Goal: Transaction & Acquisition: Purchase product/service

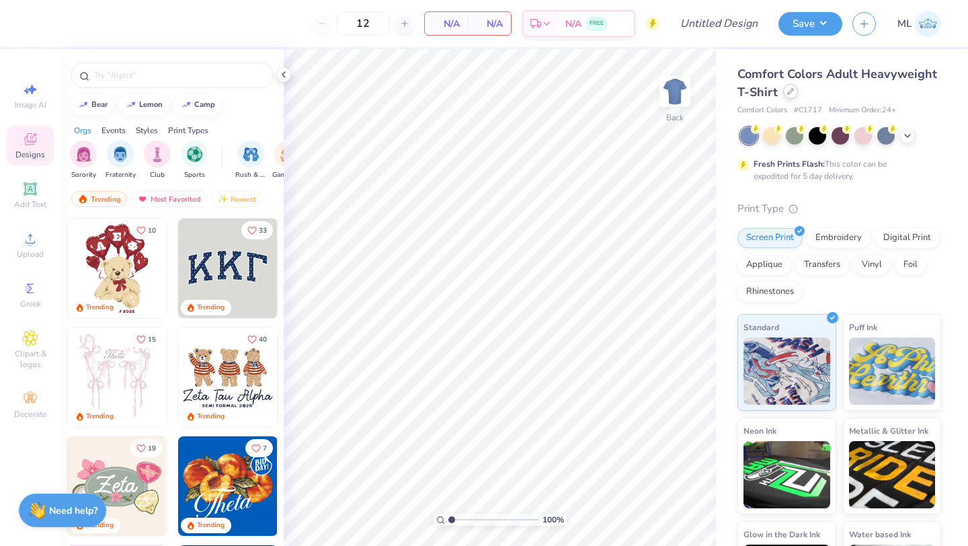
click at [789, 91] on icon at bounding box center [790, 91] width 7 height 7
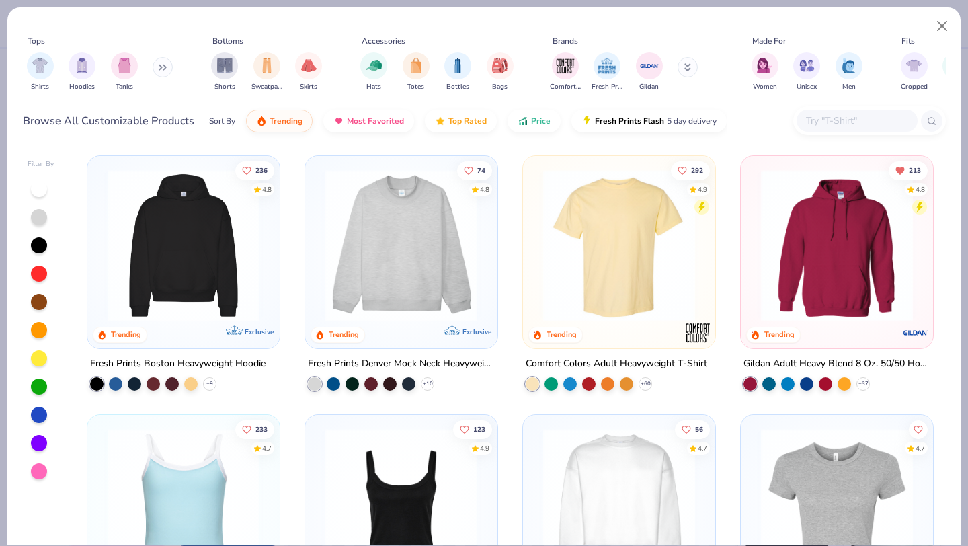
click at [407, 285] on img at bounding box center [401, 245] width 165 height 152
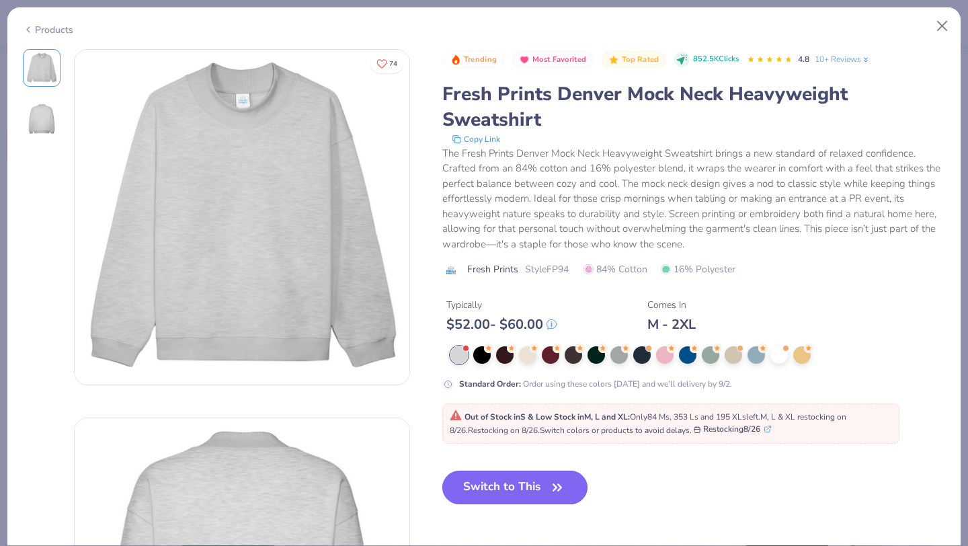
click at [507, 485] on button "Switch to This" at bounding box center [515, 487] width 146 height 34
type input "50"
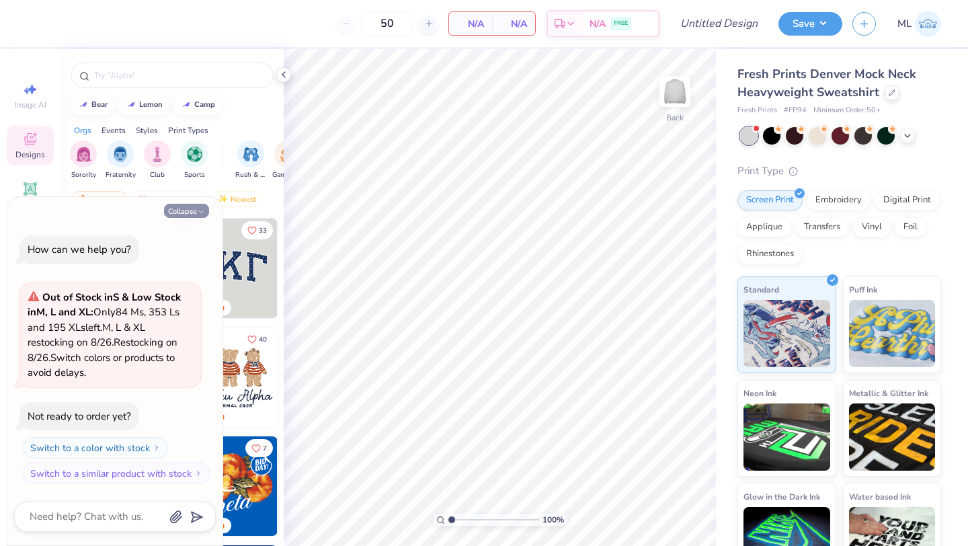
click at [193, 210] on button "Collapse" at bounding box center [186, 211] width 45 height 14
type textarea "x"
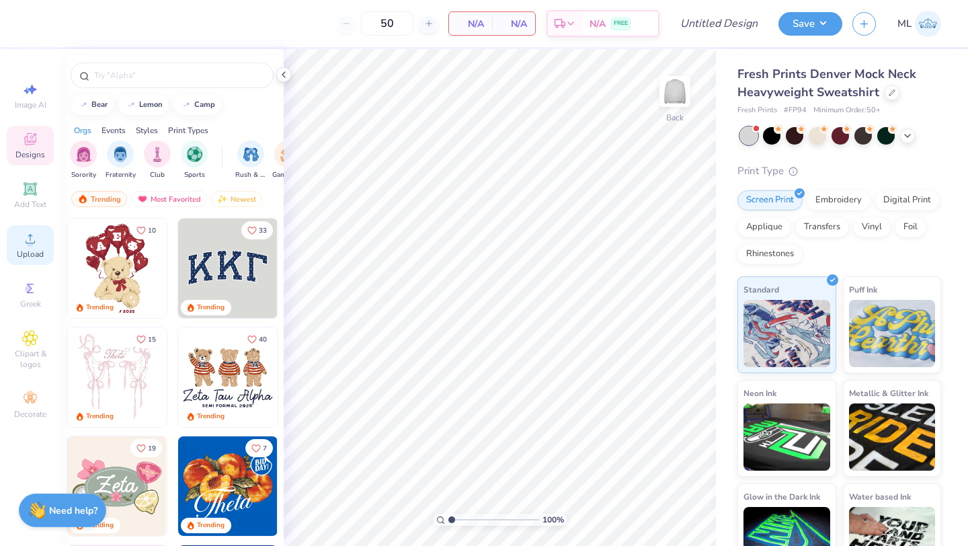
click at [30, 252] on span "Upload" at bounding box center [30, 254] width 27 height 11
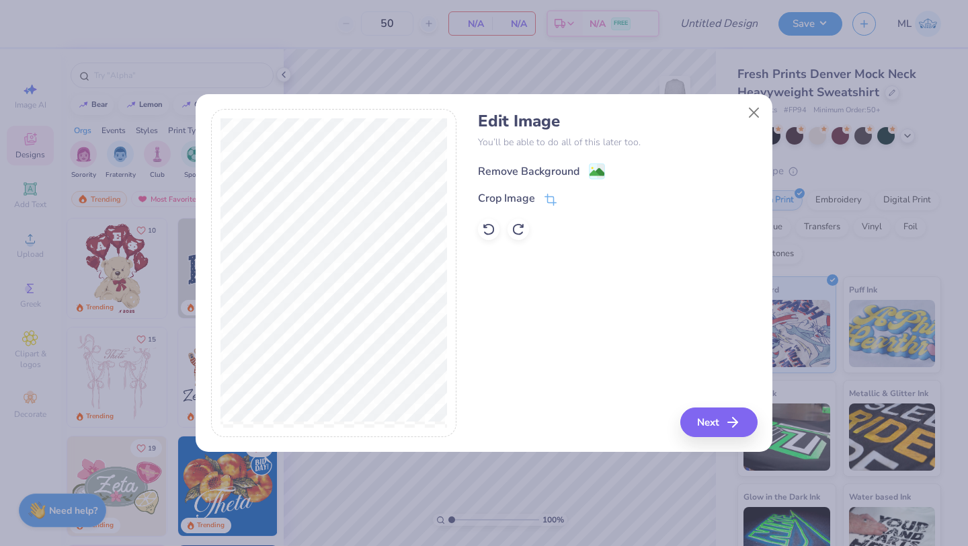
click at [597, 172] on image at bounding box center [596, 172] width 15 height 15
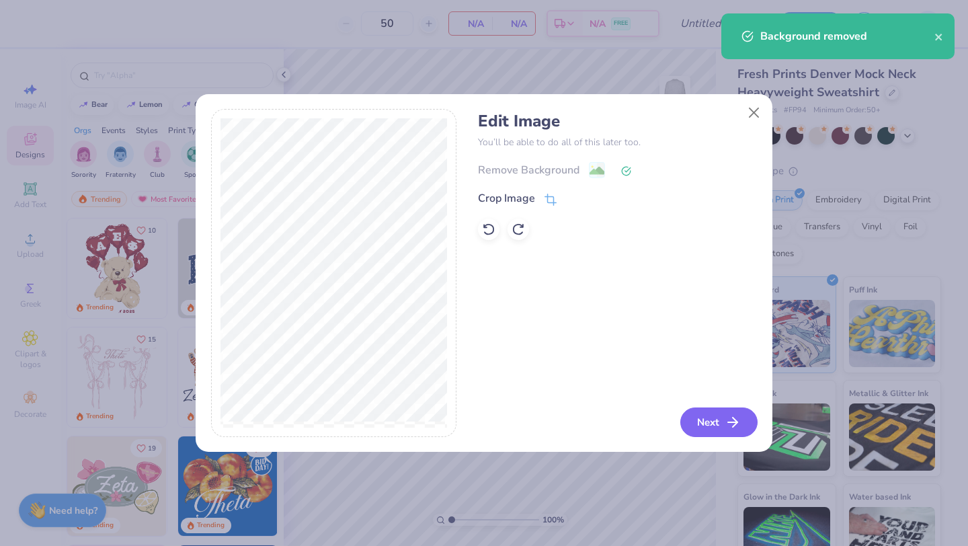
click at [704, 426] on button "Next" at bounding box center [718, 422] width 77 height 30
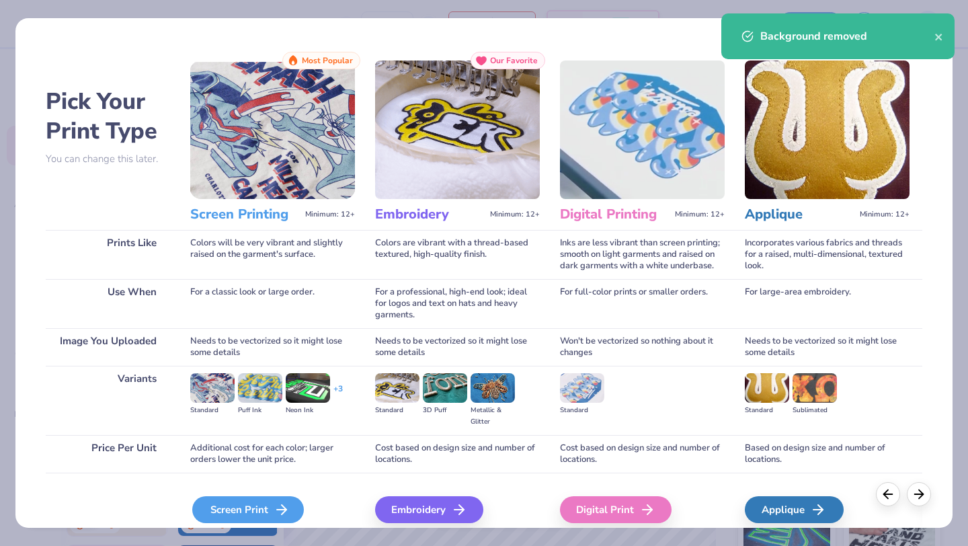
click at [238, 507] on div "Screen Print" at bounding box center [248, 509] width 112 height 27
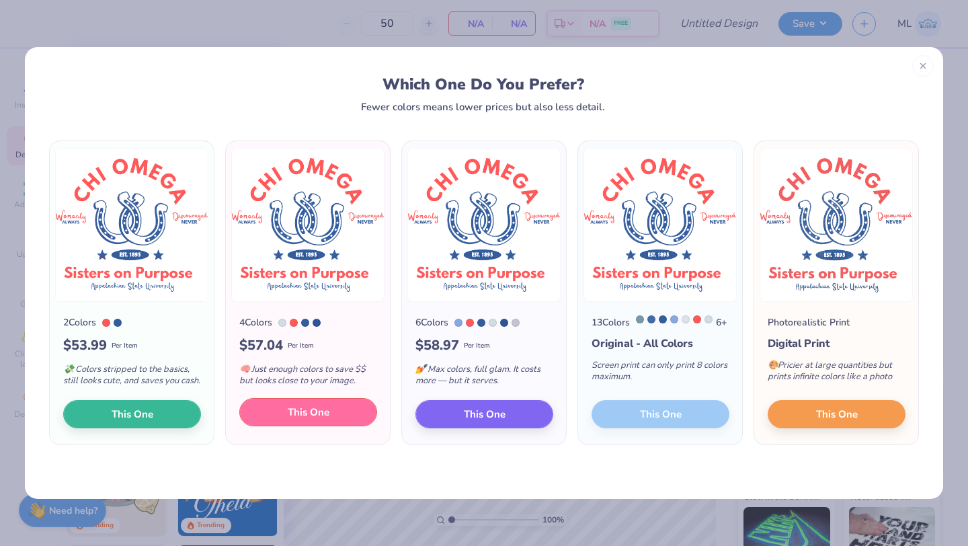
click at [333, 423] on button "This One" at bounding box center [308, 412] width 138 height 28
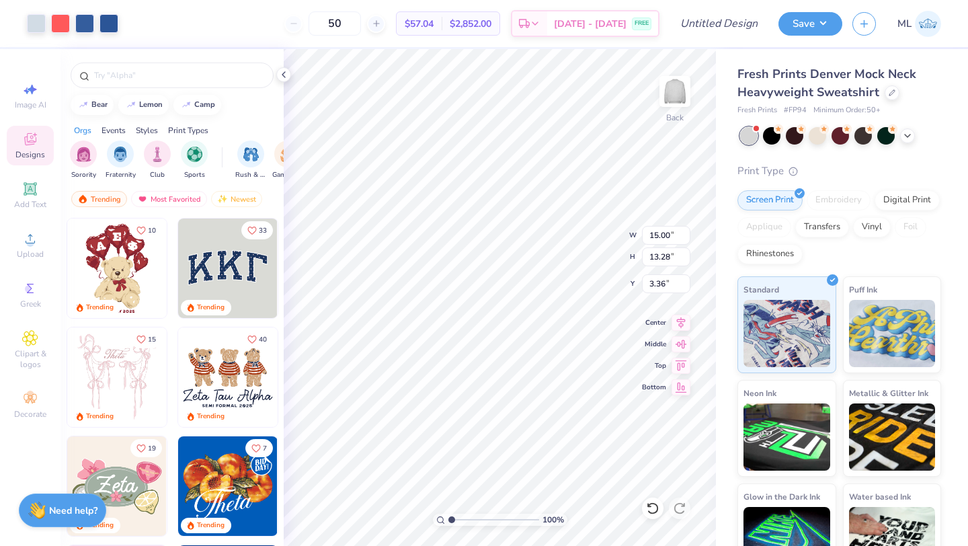
type input "3.00"
click at [284, 74] on icon at bounding box center [283, 74] width 11 height 11
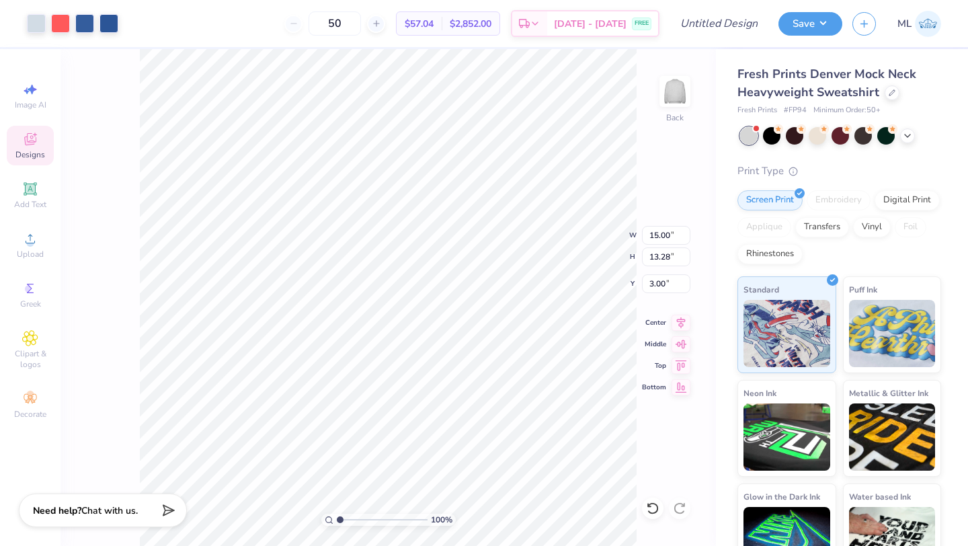
type input "1.97"
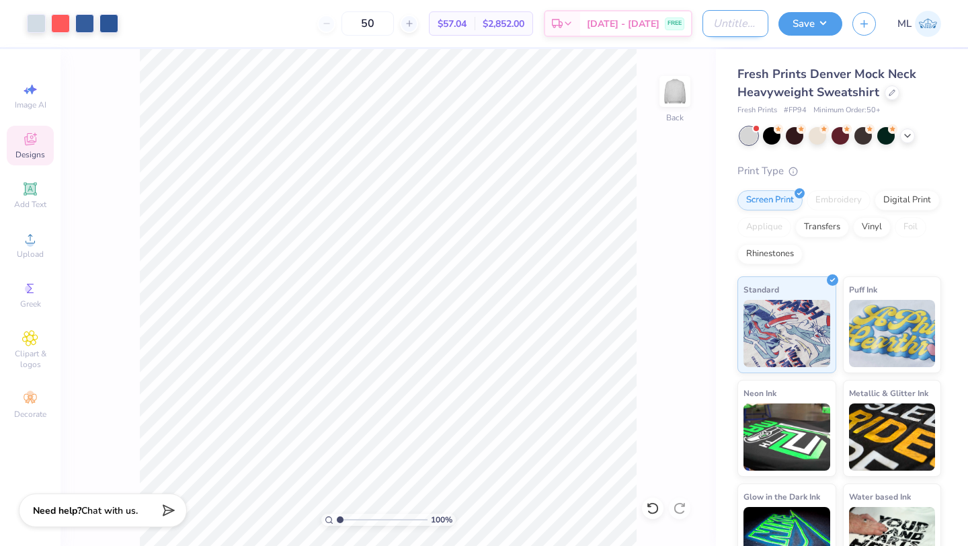
click at [730, 30] on input "Design Title" at bounding box center [735, 23] width 66 height 27
type input "Chi O"
click at [795, 14] on button "Save" at bounding box center [810, 22] width 64 height 24
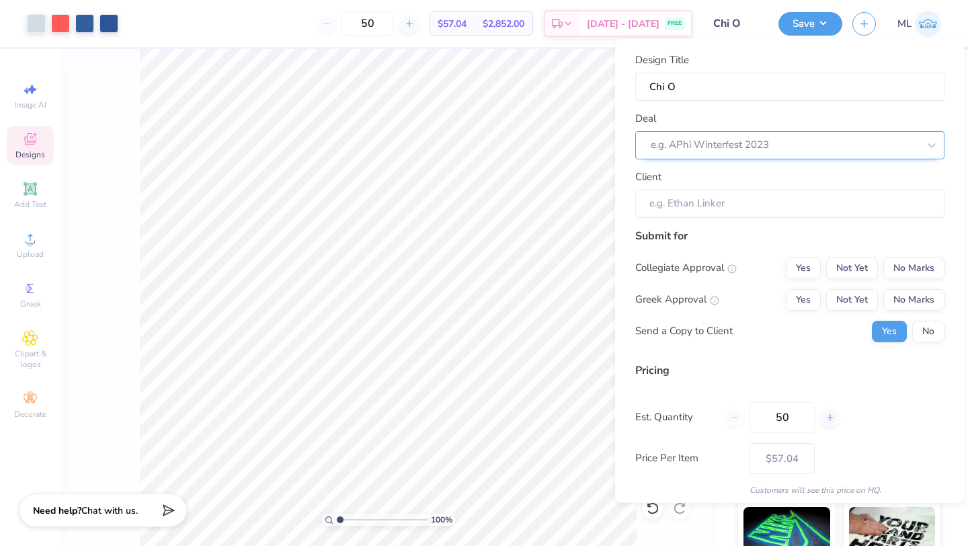
click at [814, 132] on div "e.g. APhi Winterfest 2023" at bounding box center [789, 144] width 309 height 28
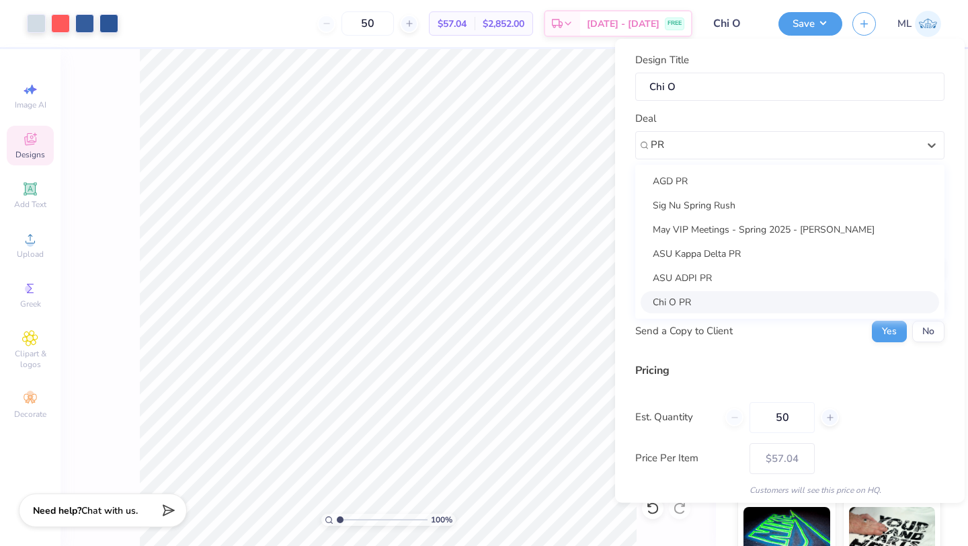
click at [702, 297] on div "Chi O PR" at bounding box center [789, 301] width 298 height 22
type input "PR"
type input "[PERSON_NAME]"
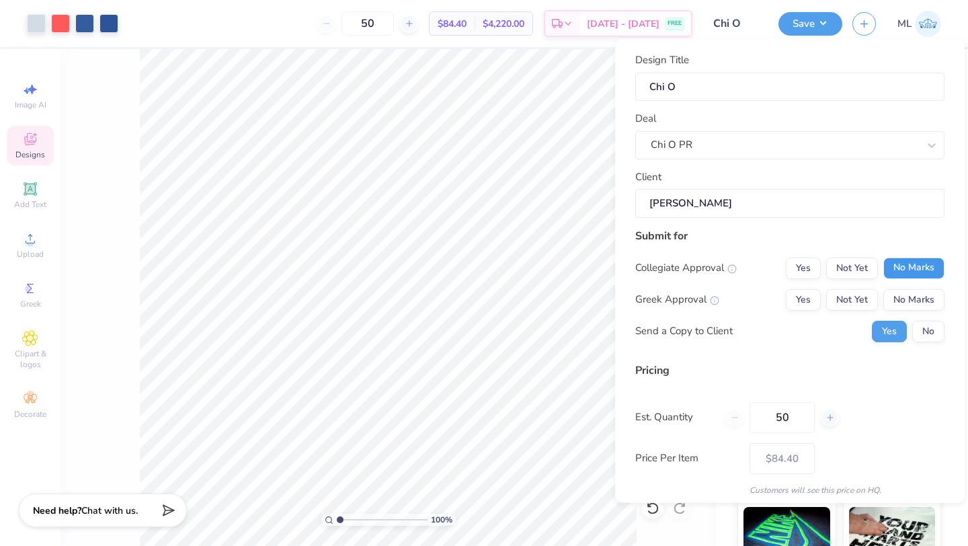
click at [931, 260] on button "No Marks" at bounding box center [913, 268] width 61 height 22
click at [806, 297] on button "Yes" at bounding box center [803, 299] width 35 height 22
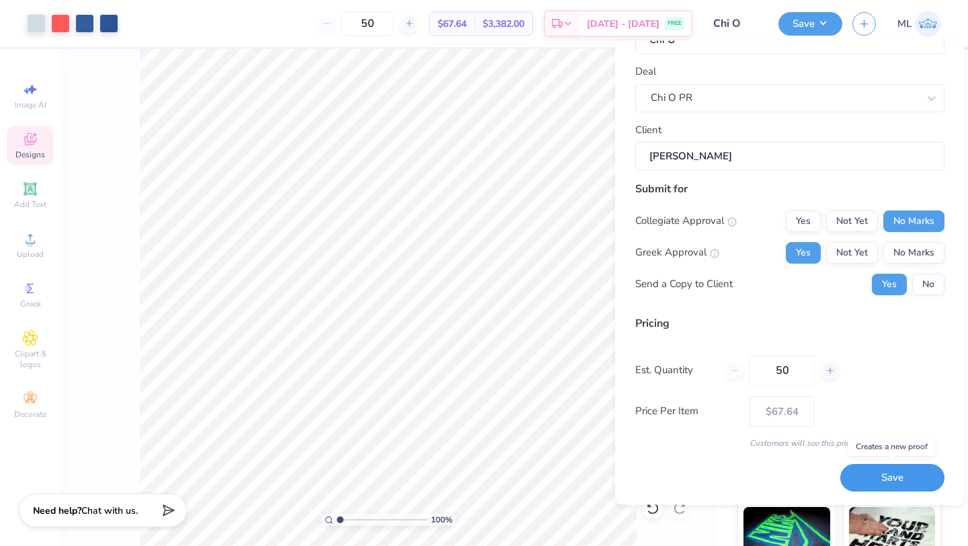
click at [882, 473] on button "Save" at bounding box center [892, 478] width 104 height 28
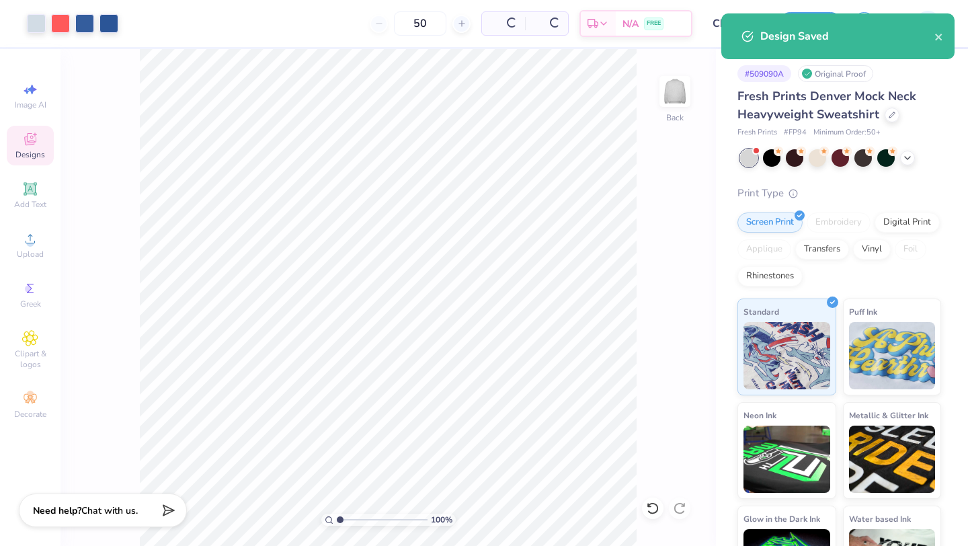
type input "$67.64"
